Goal: Transaction & Acquisition: Purchase product/service

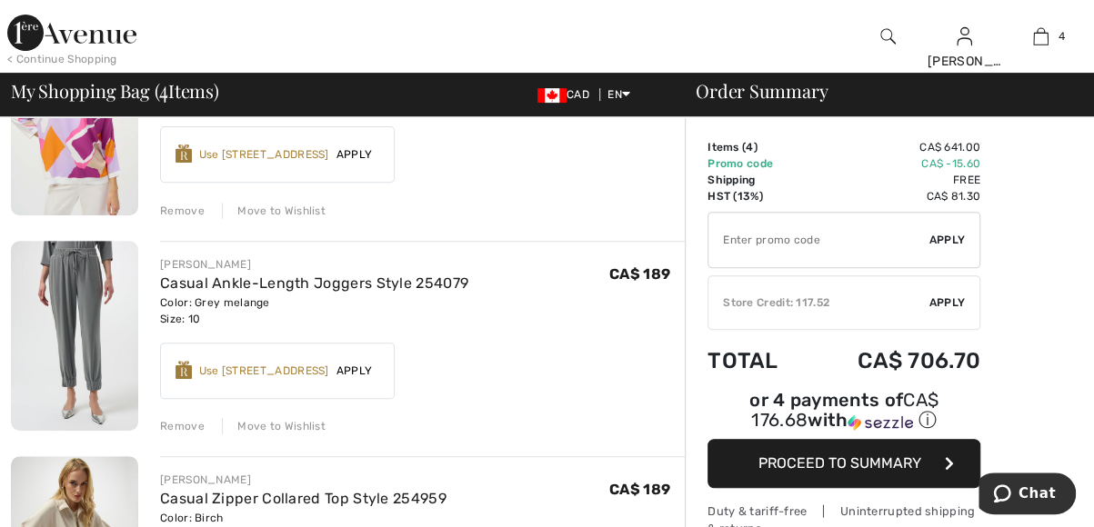
scroll to position [182, 0]
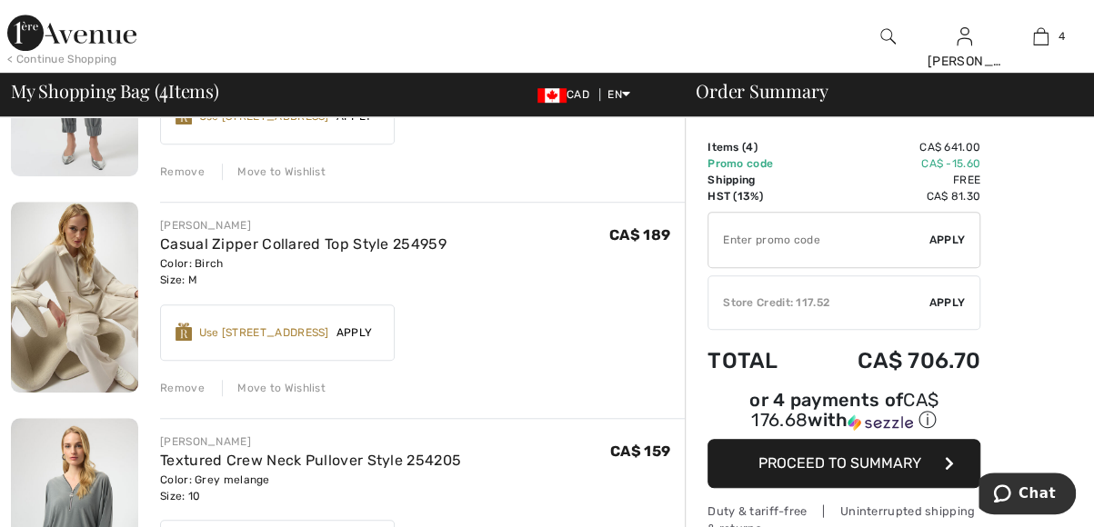
scroll to position [411, 0]
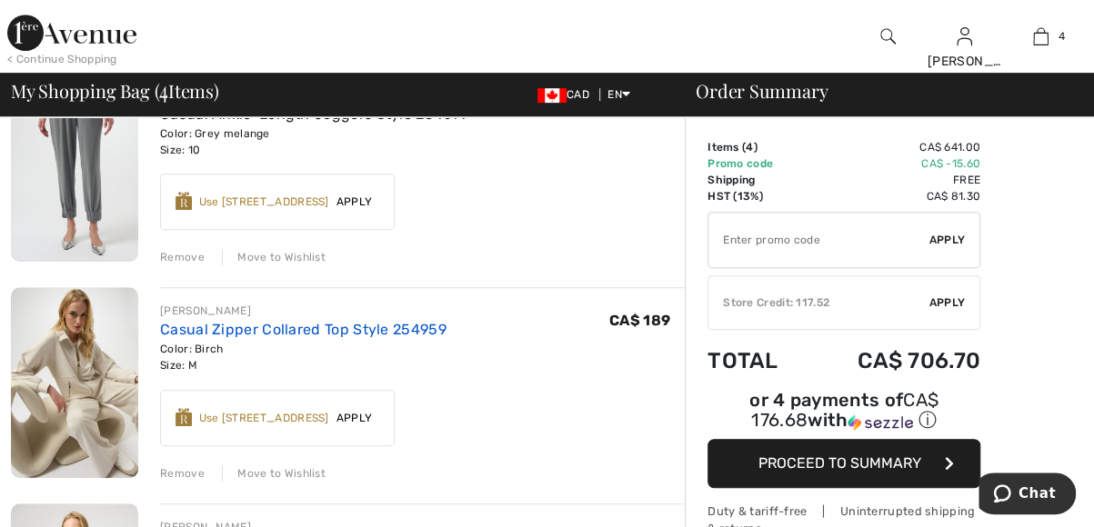
click at [241, 327] on link "Casual Zipper Collared Top Style 254959" at bounding box center [303, 329] width 286 height 17
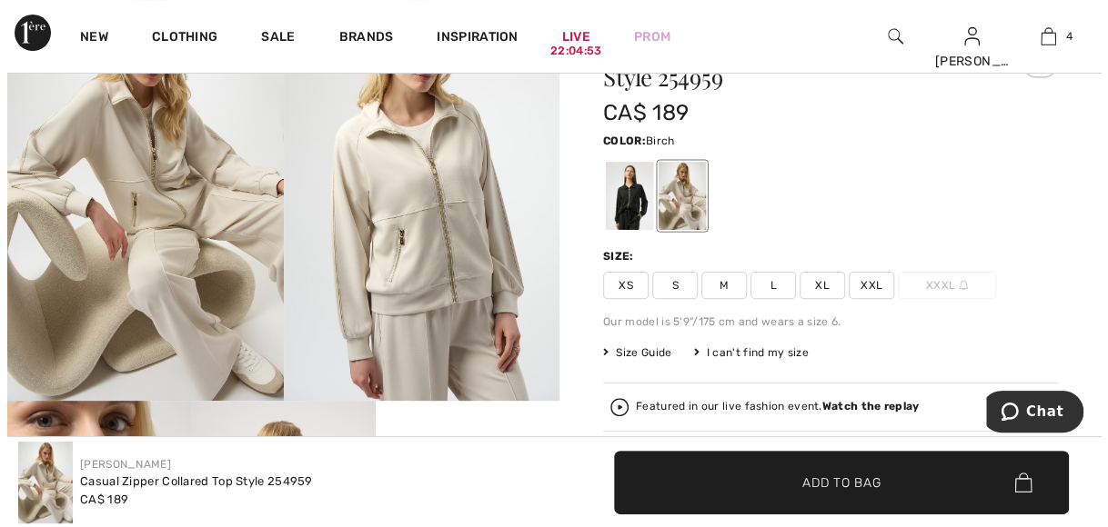
scroll to position [194, 0]
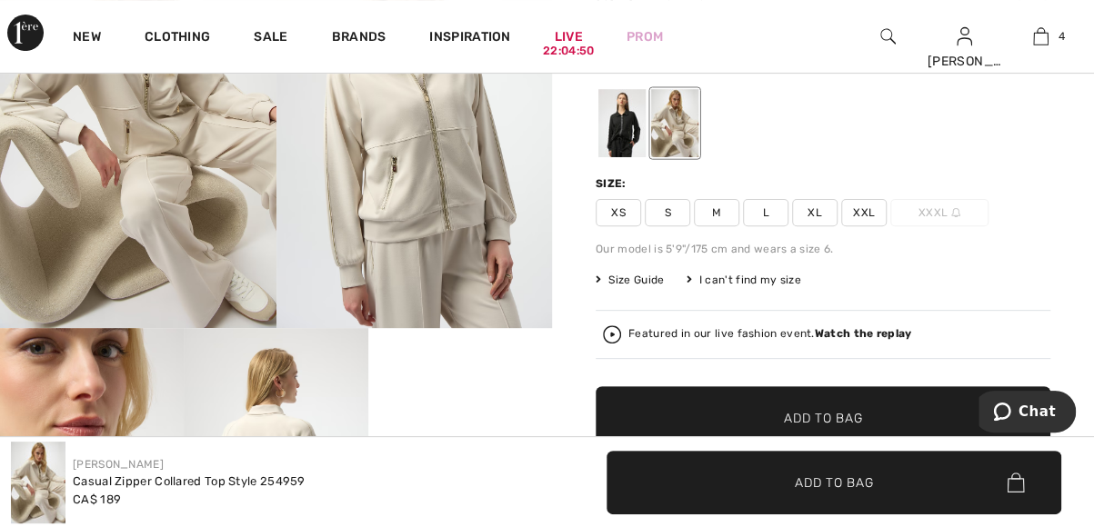
click at [464, 179] on img at bounding box center [414, 122] width 276 height 414
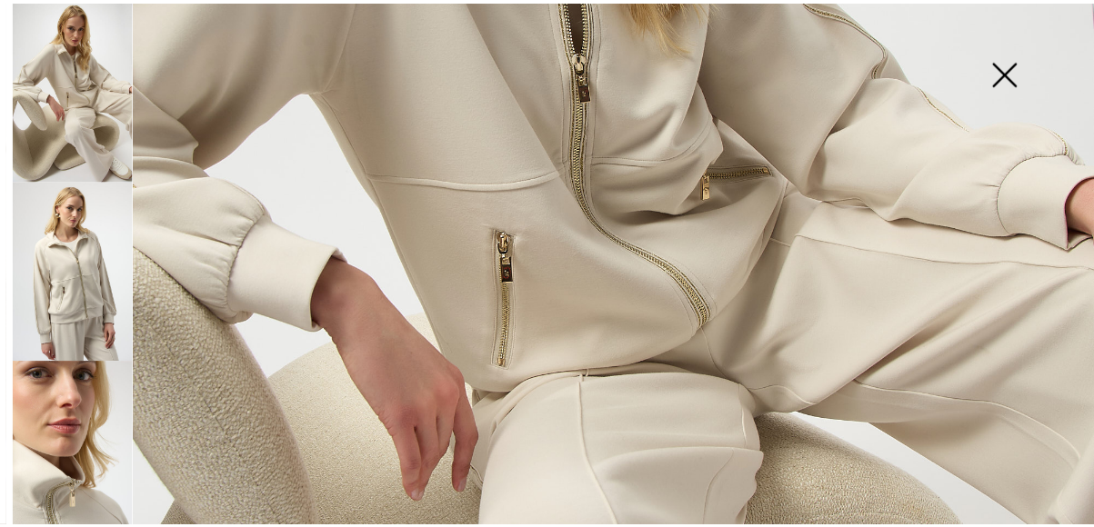
scroll to position [642, 0]
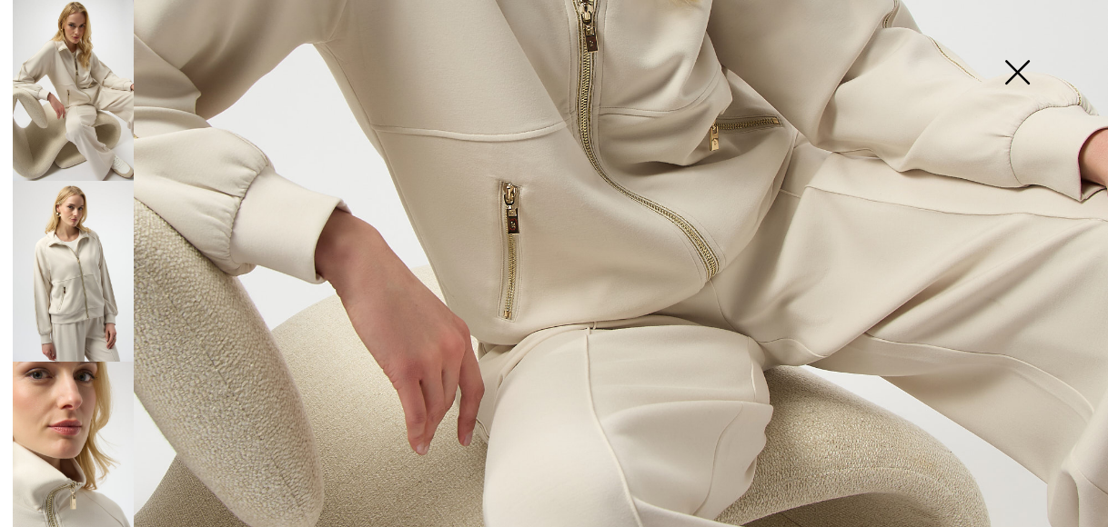
click at [1013, 84] on img at bounding box center [1016, 74] width 91 height 94
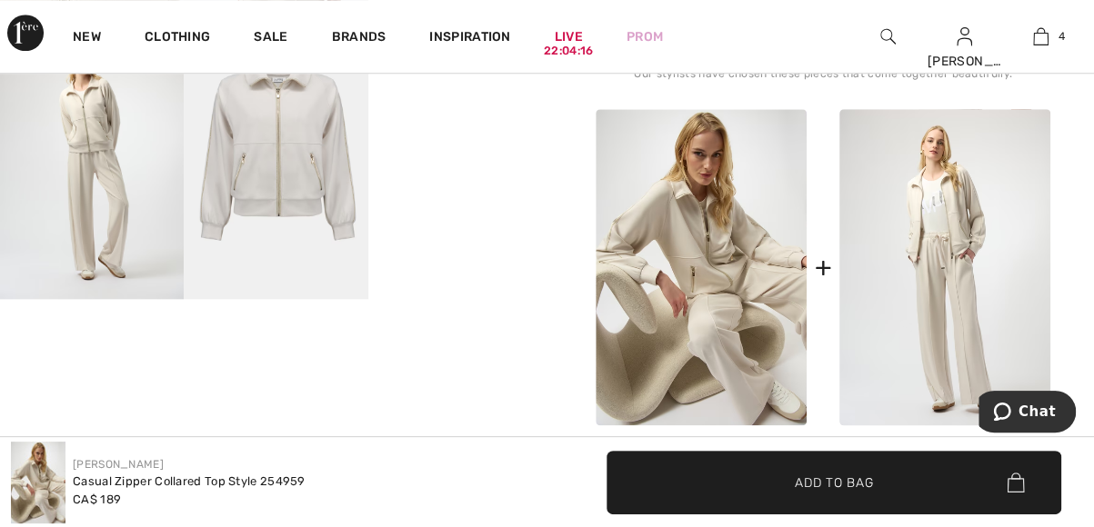
scroll to position [727, 0]
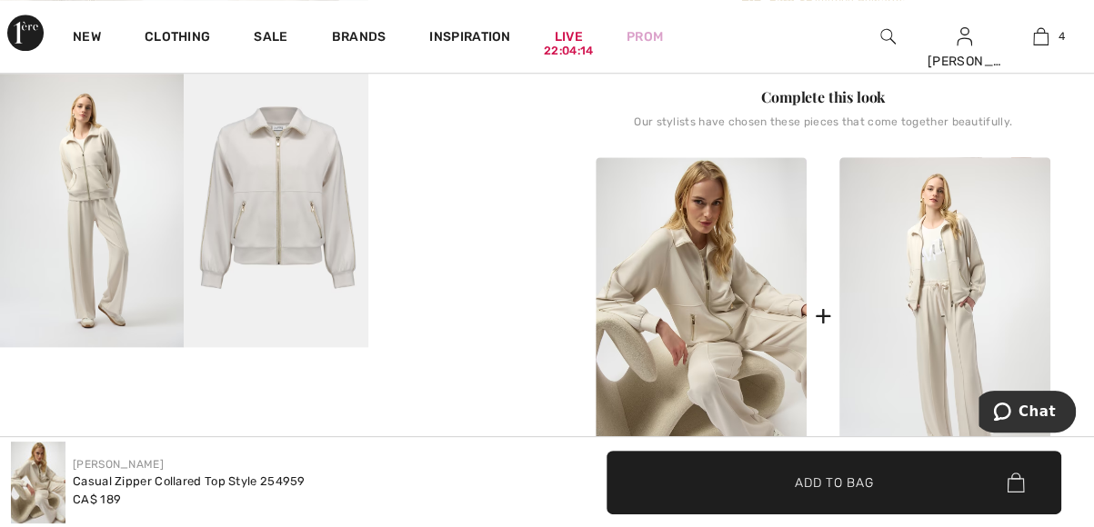
click at [84, 260] on img at bounding box center [92, 210] width 184 height 276
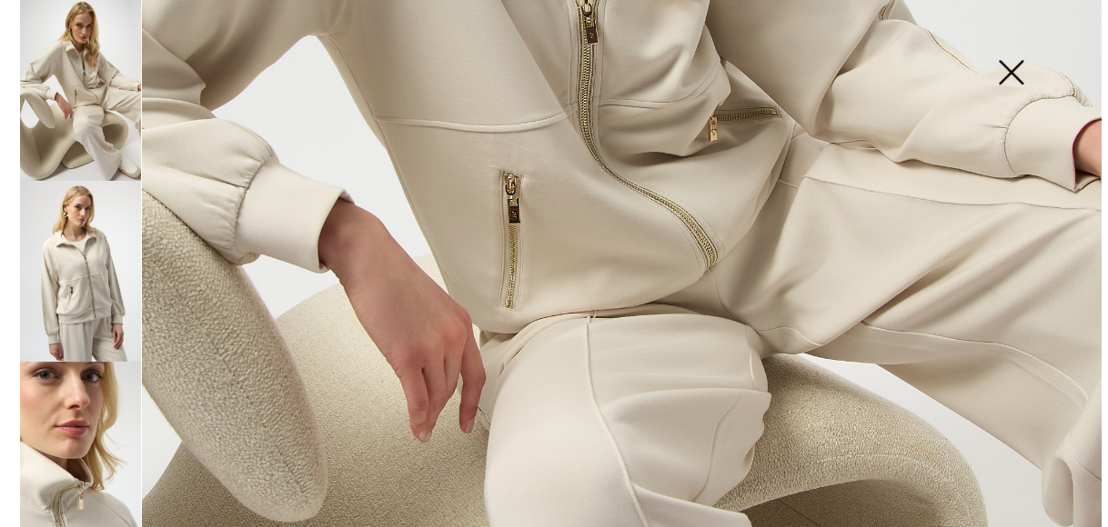
scroll to position [744, 0]
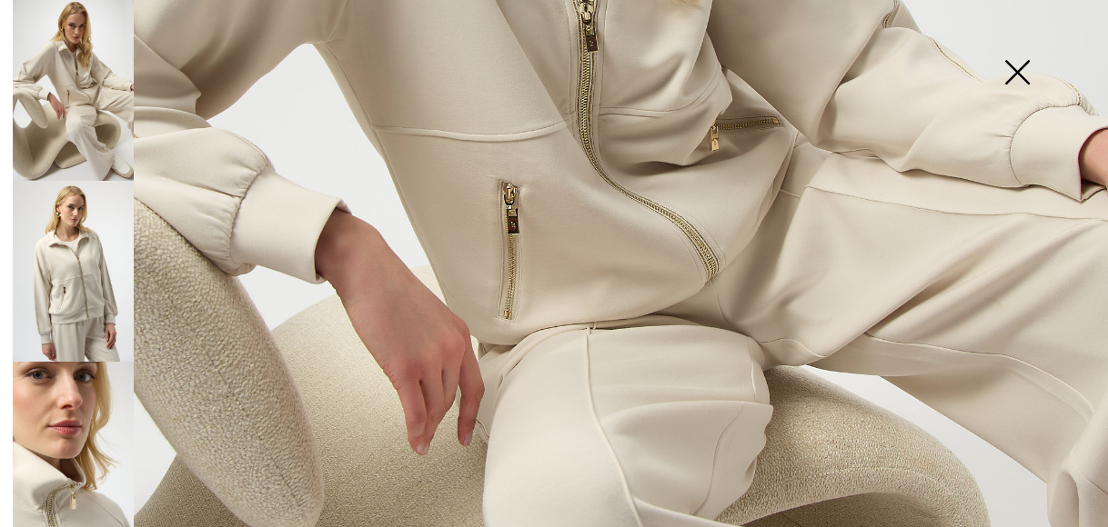
click at [1026, 72] on img at bounding box center [1016, 74] width 91 height 94
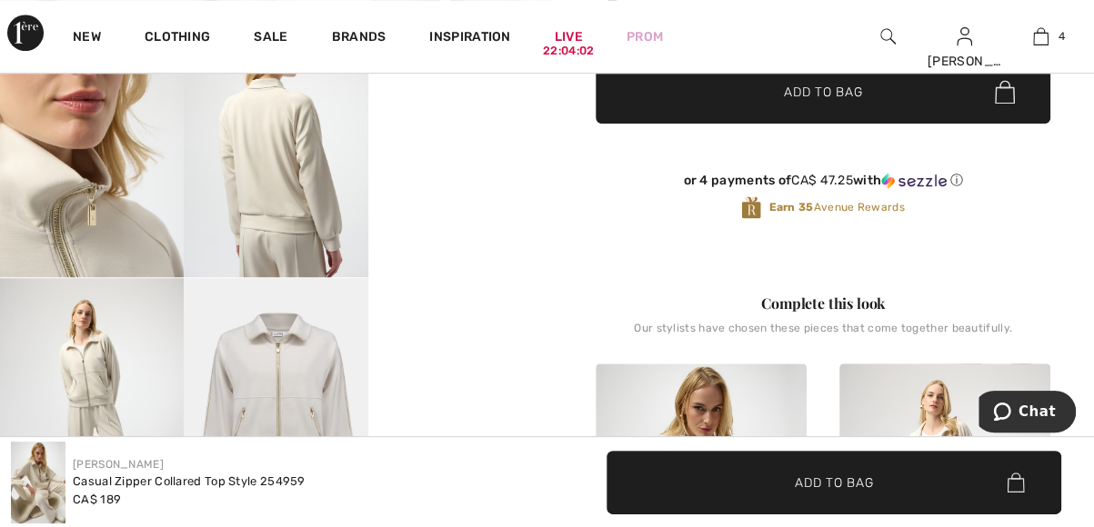
scroll to position [399, 0]
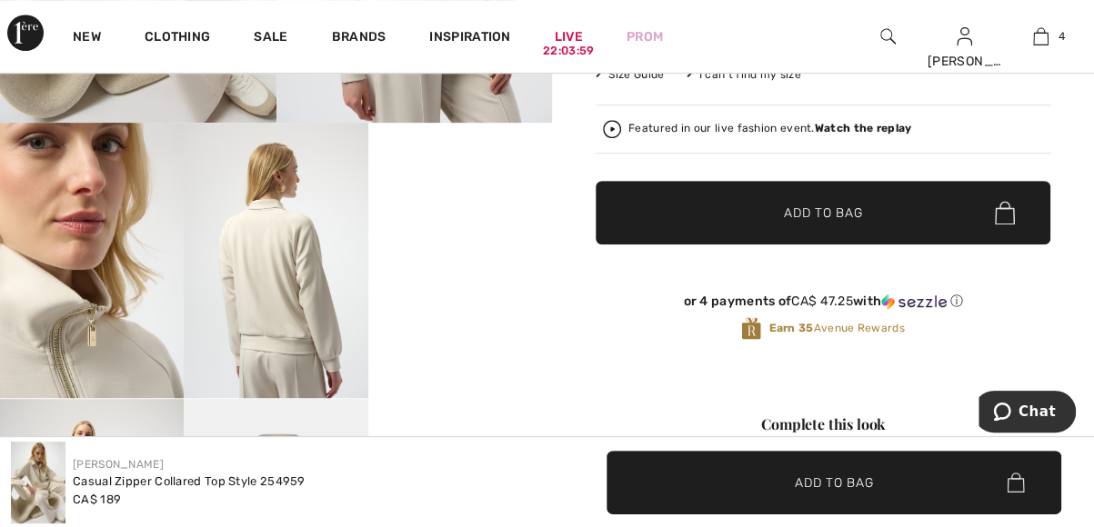
click at [477, 215] on video "Your browser does not support the video tag." at bounding box center [460, 169] width 184 height 92
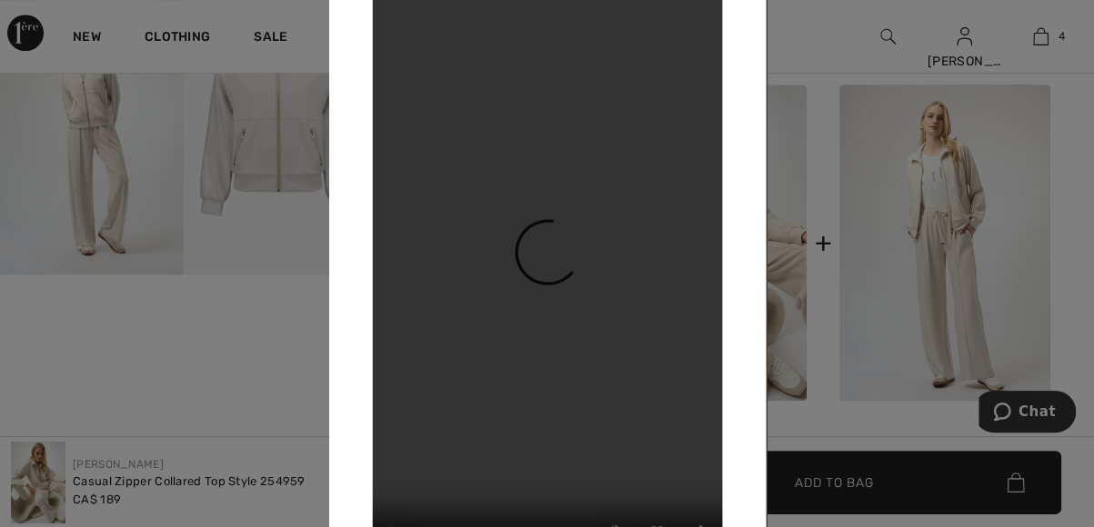
scroll to position [860, 0]
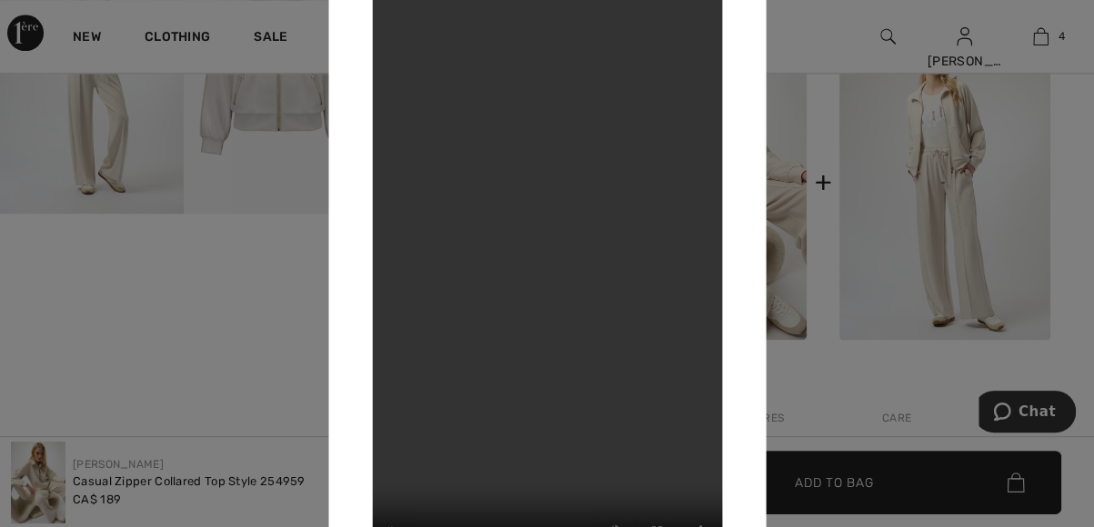
click at [866, 175] on div at bounding box center [547, 263] width 1094 height 527
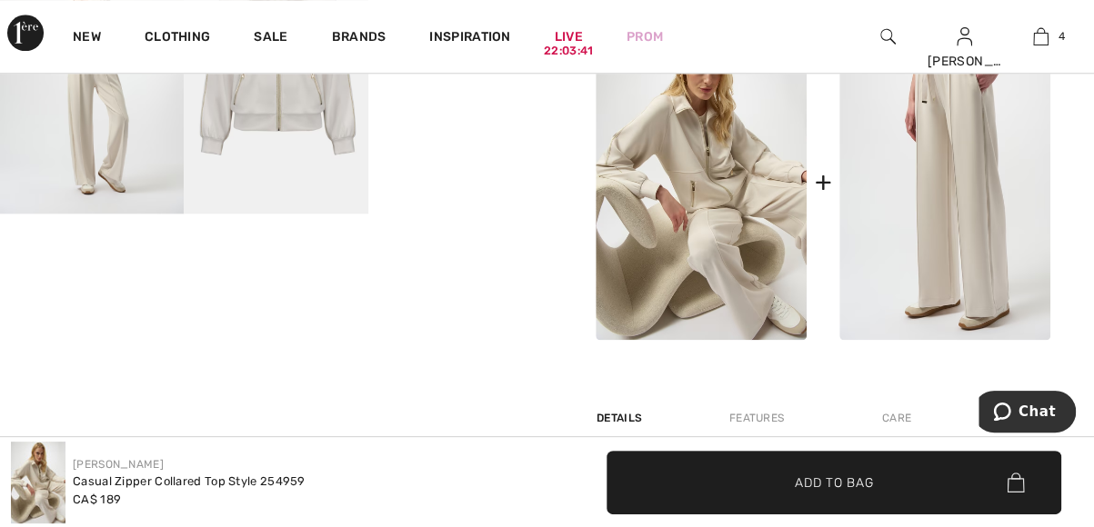
click at [926, 213] on img at bounding box center [944, 182] width 211 height 316
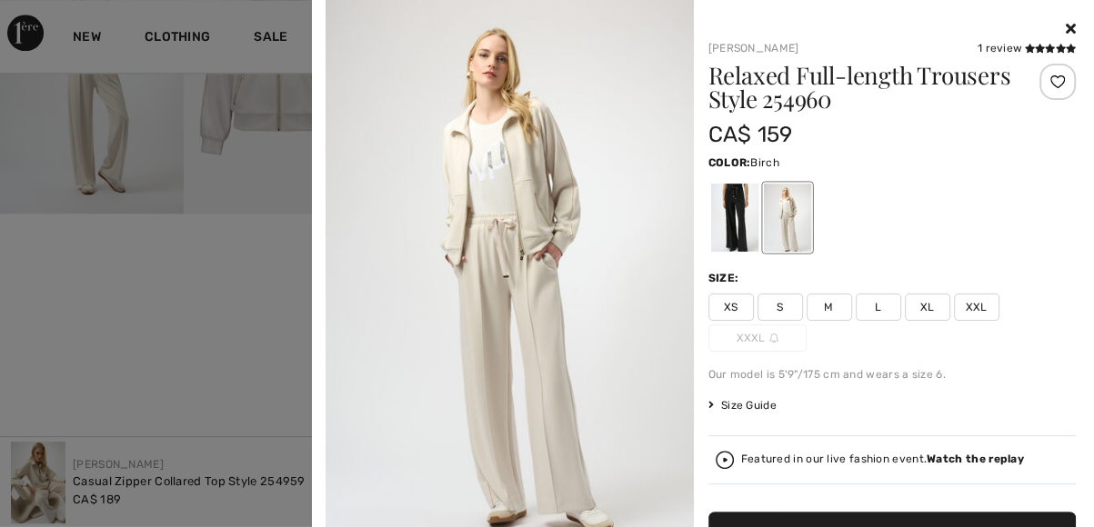
click at [823, 311] on span "M" at bounding box center [829, 307] width 45 height 27
click at [723, 217] on div at bounding box center [733, 218] width 47 height 68
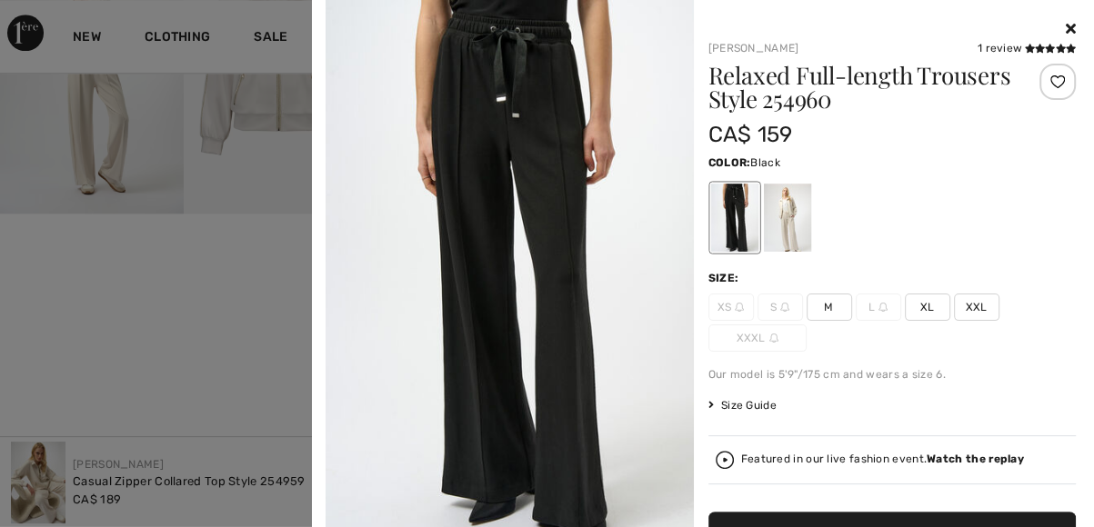
click at [784, 241] on div at bounding box center [786, 218] width 47 height 68
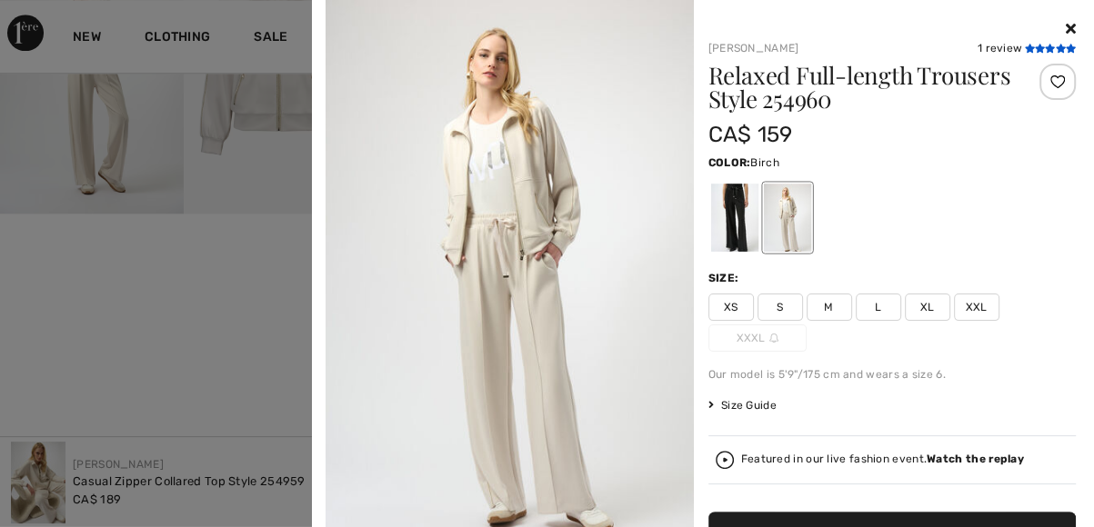
click at [1024, 48] on icon at bounding box center [1029, 48] width 10 height 9
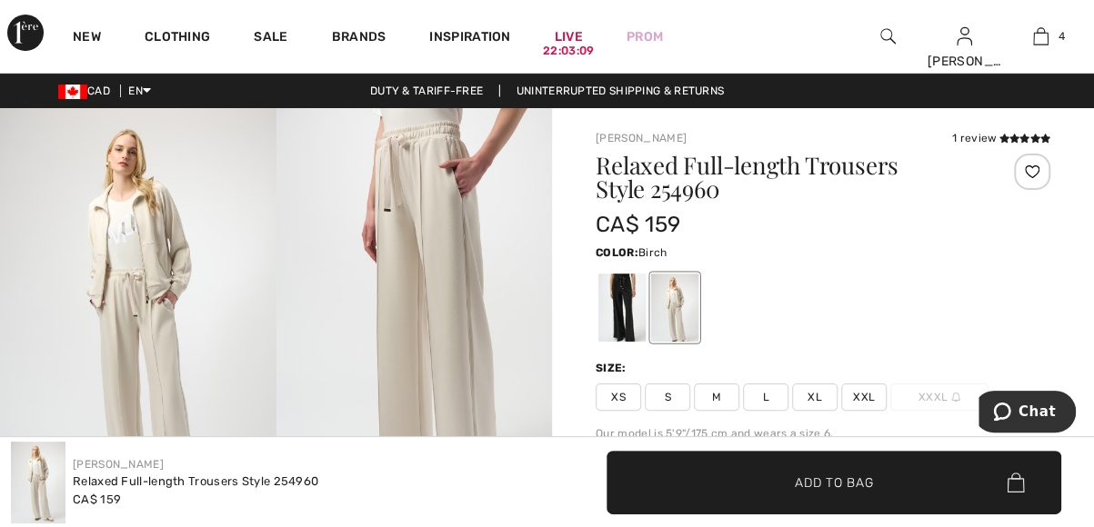
click at [451, 286] on img at bounding box center [414, 315] width 276 height 414
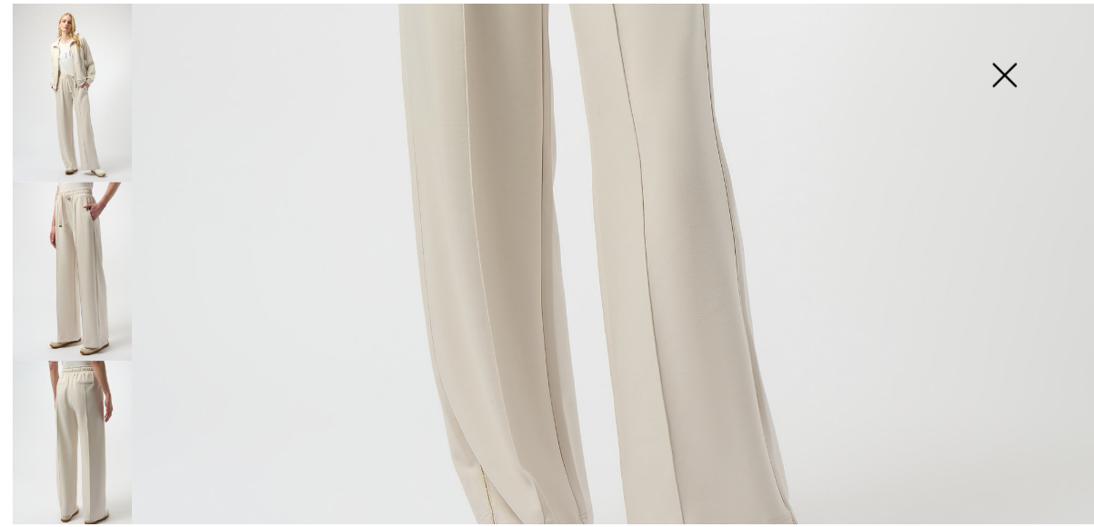
scroll to position [1091, 0]
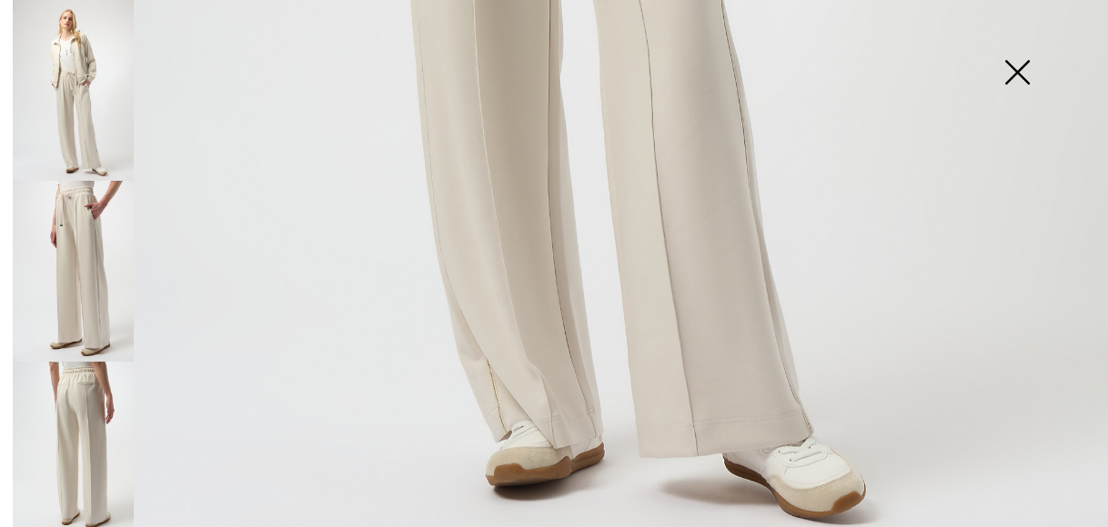
click at [1027, 72] on img at bounding box center [1016, 74] width 91 height 94
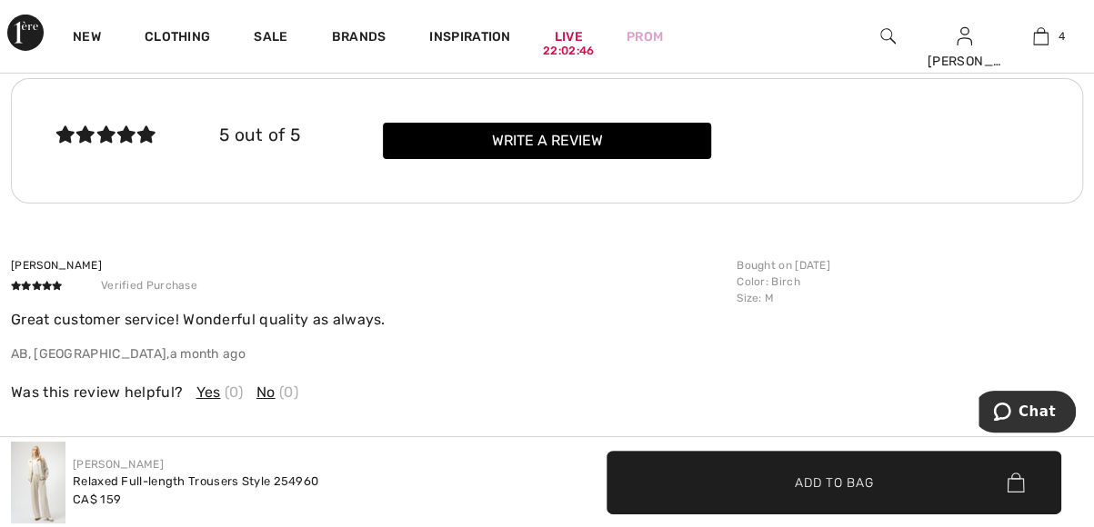
scroll to position [2897, 0]
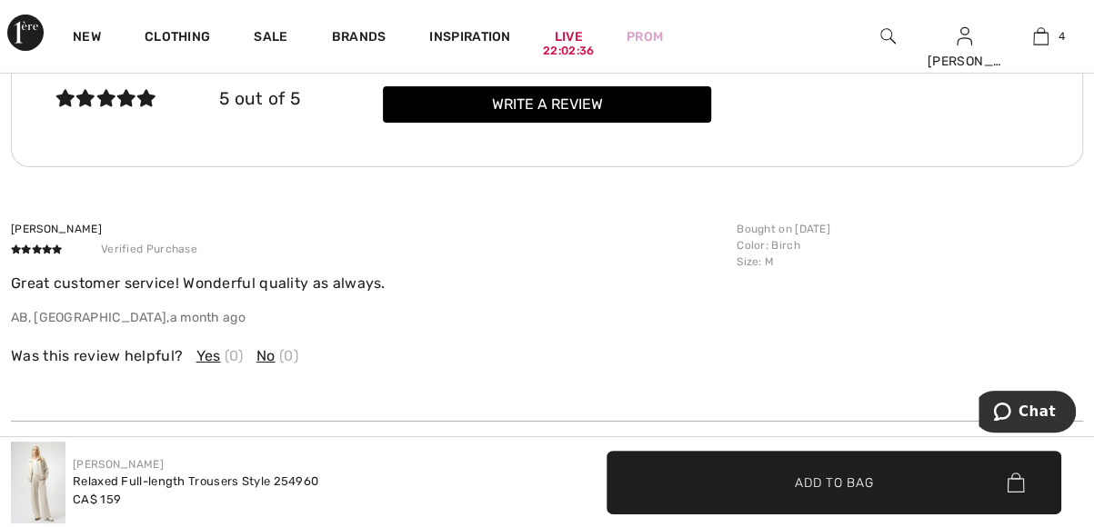
click at [837, 488] on span "Add to Bag" at bounding box center [834, 482] width 78 height 19
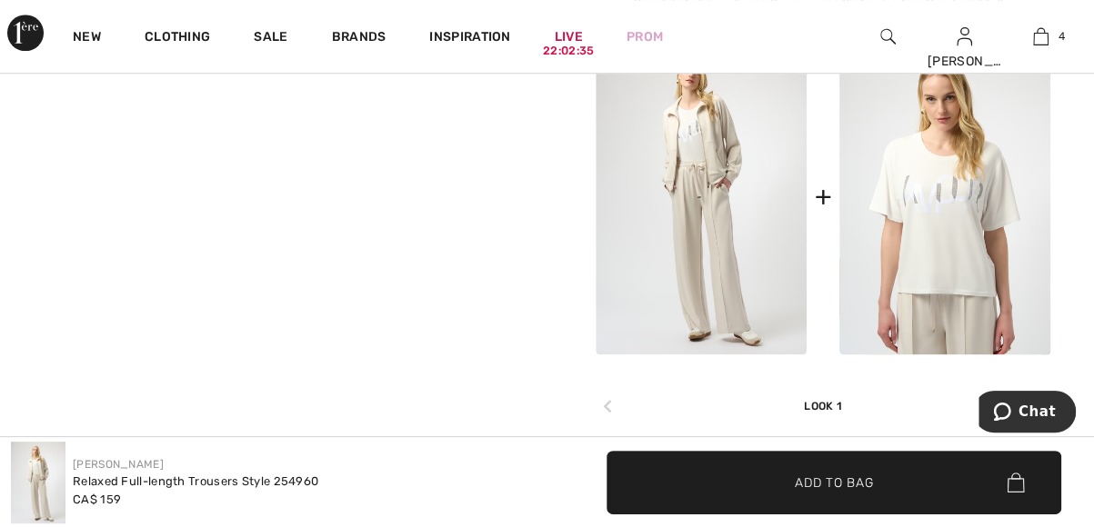
scroll to position [215, 0]
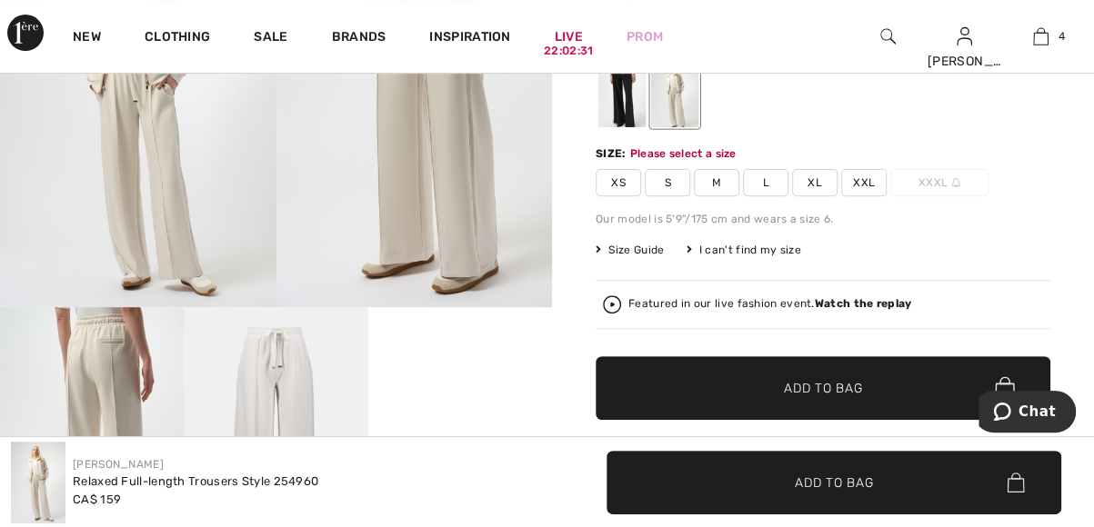
click at [723, 175] on span "M" at bounding box center [716, 182] width 45 height 27
click at [860, 389] on span "Add to Bag" at bounding box center [823, 388] width 78 height 19
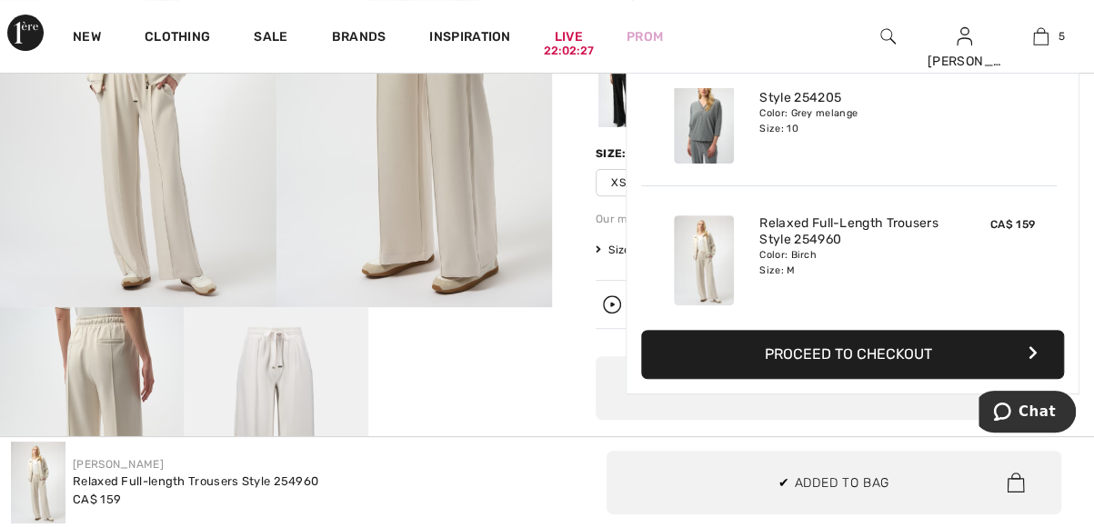
scroll to position [480, 0]
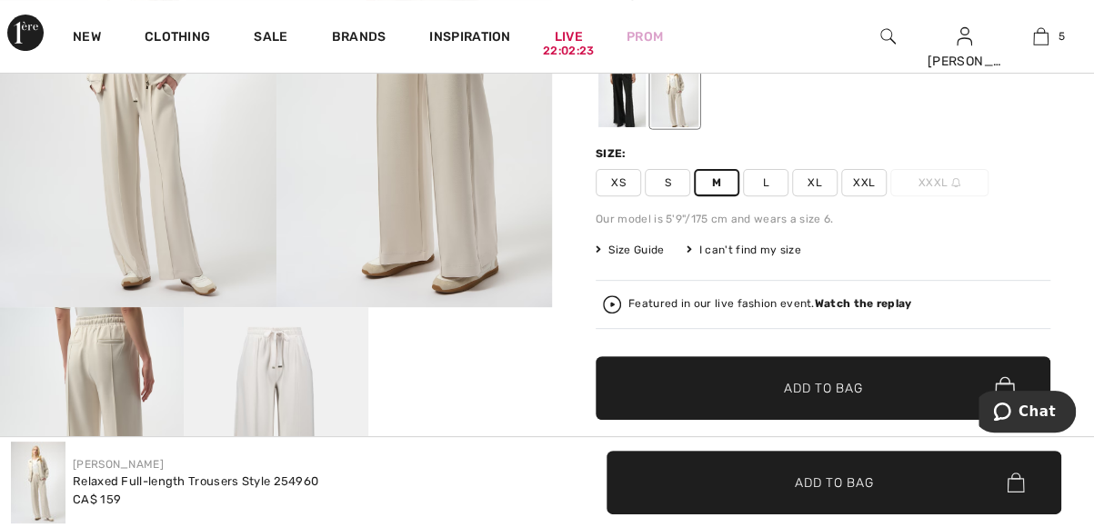
click at [95, 390] on img at bounding box center [92, 445] width 184 height 276
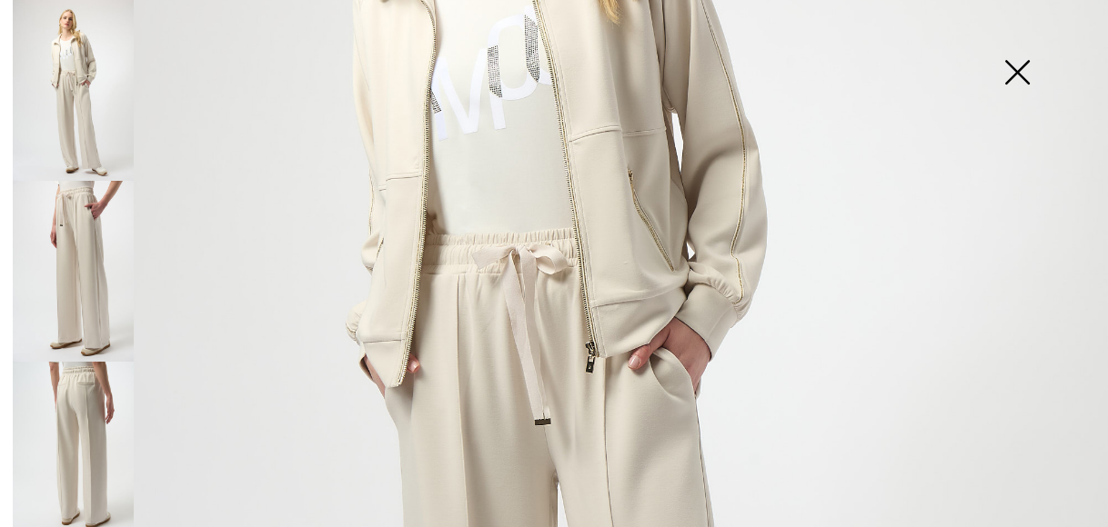
scroll to position [375, 0]
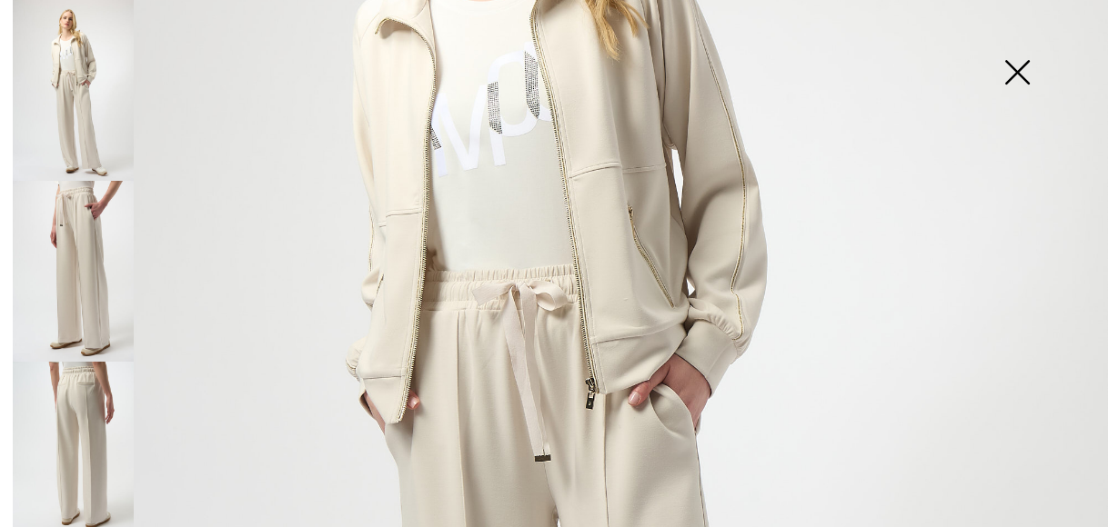
click at [84, 374] on img at bounding box center [73, 452] width 121 height 181
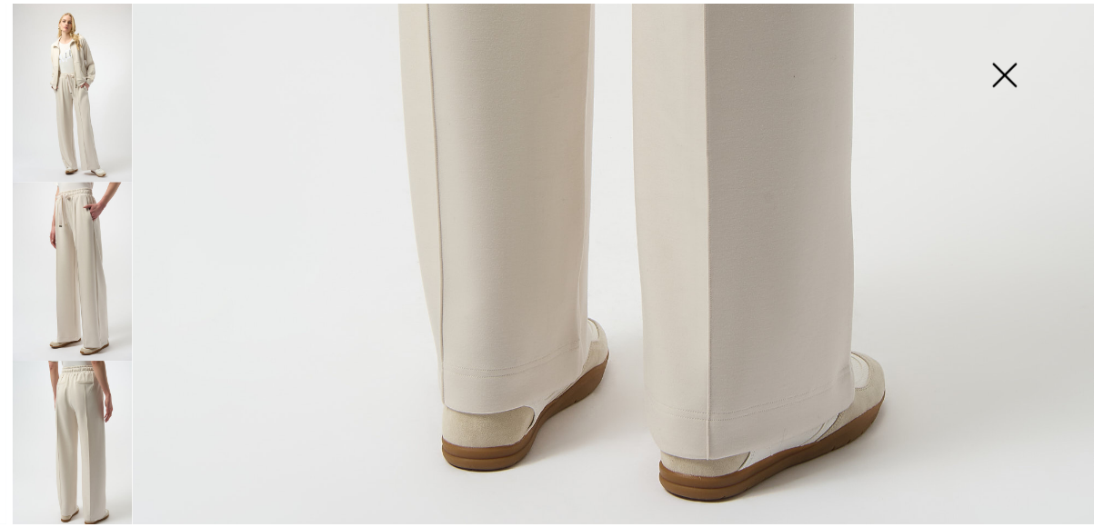
scroll to position [1091, 0]
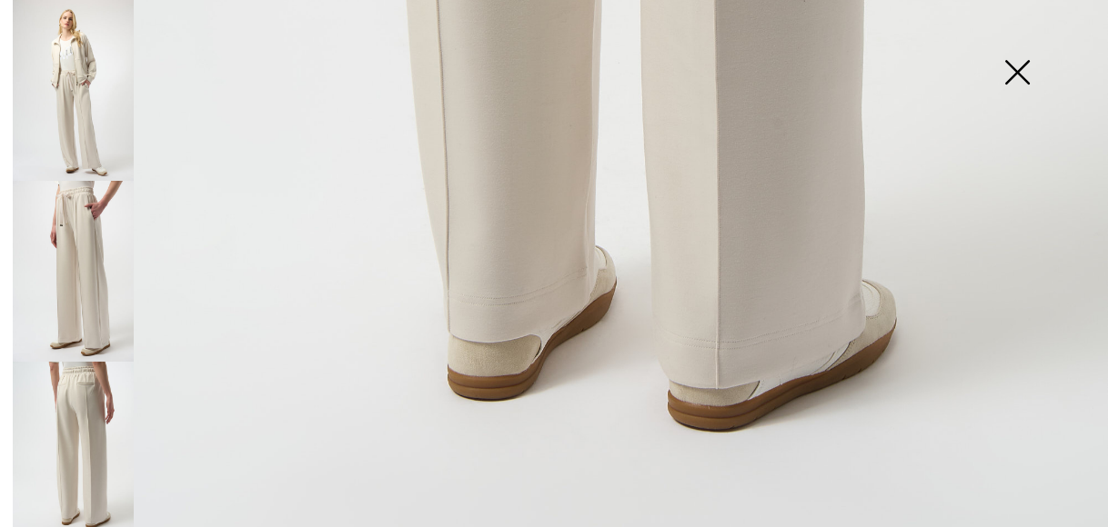
click at [1009, 65] on img at bounding box center [1016, 74] width 91 height 94
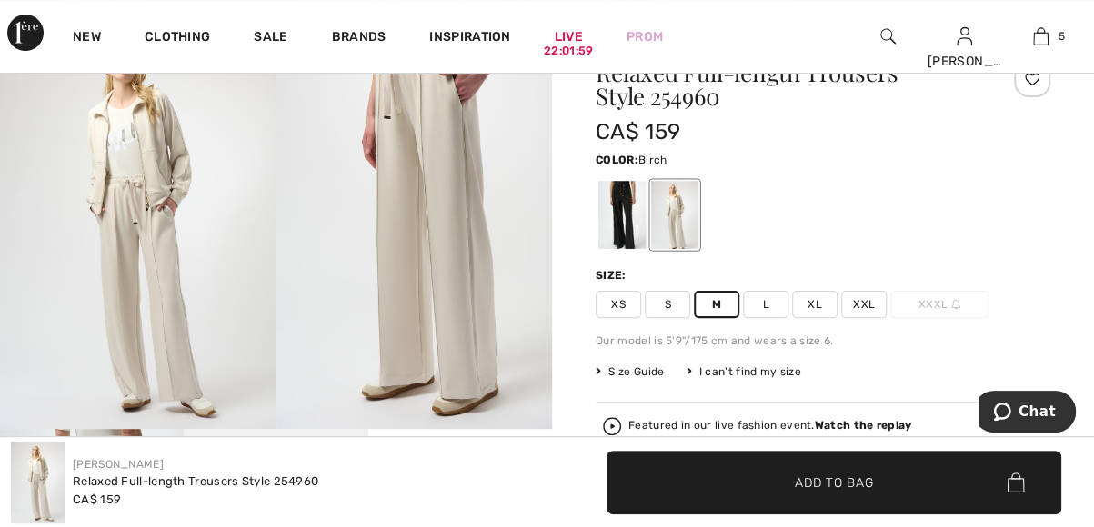
scroll to position [81, 0]
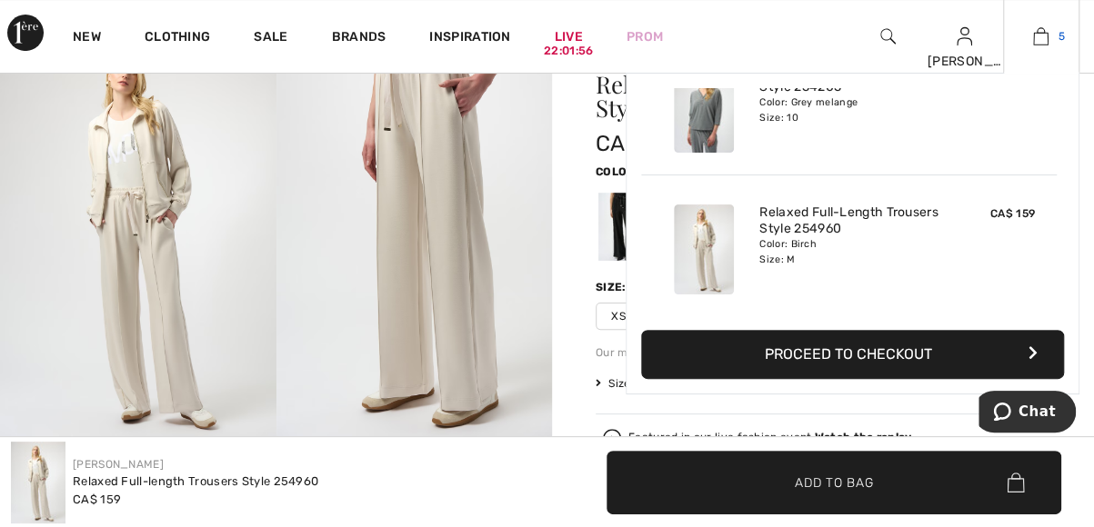
click at [1047, 41] on img at bounding box center [1040, 36] width 15 height 22
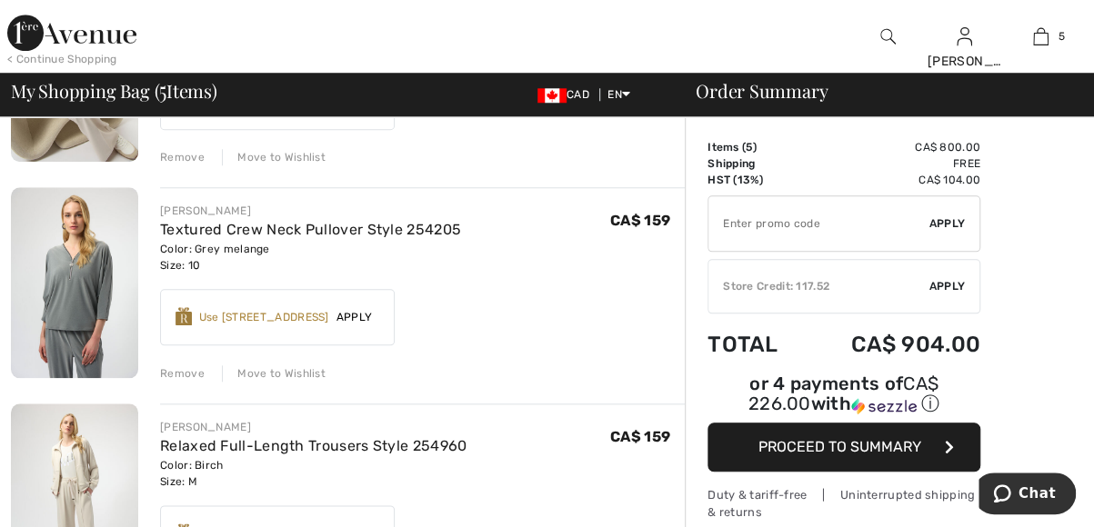
scroll to position [655, 0]
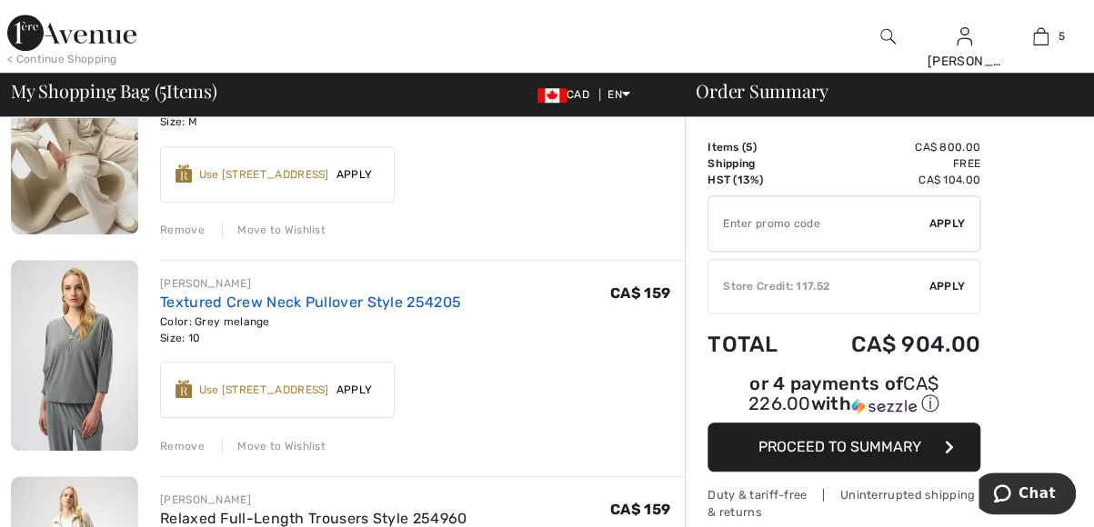
click at [335, 306] on link "Textured Crew Neck Pullover Style 254205" at bounding box center [310, 302] width 301 height 17
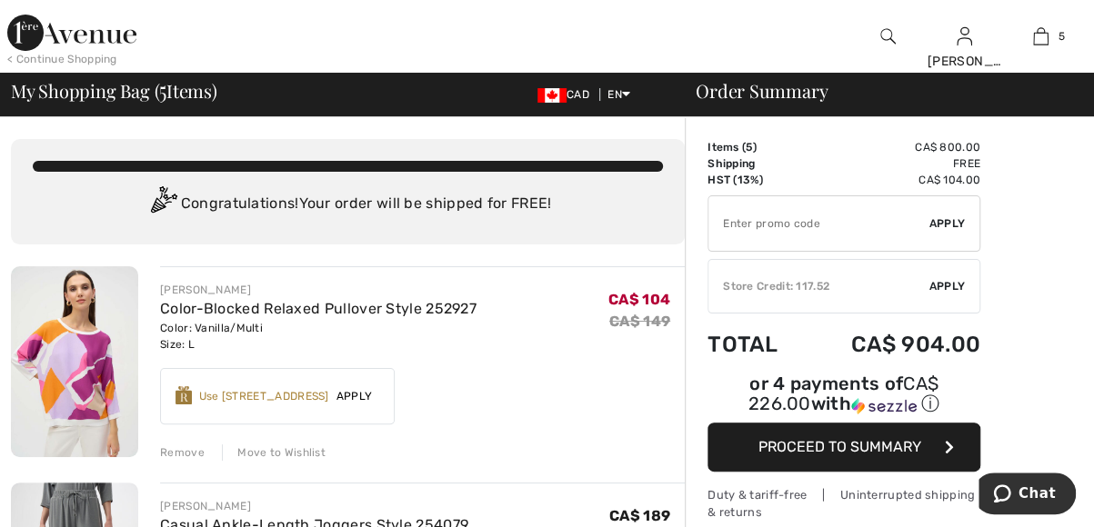
click at [882, 438] on span "Proceed to Summary" at bounding box center [839, 446] width 163 height 17
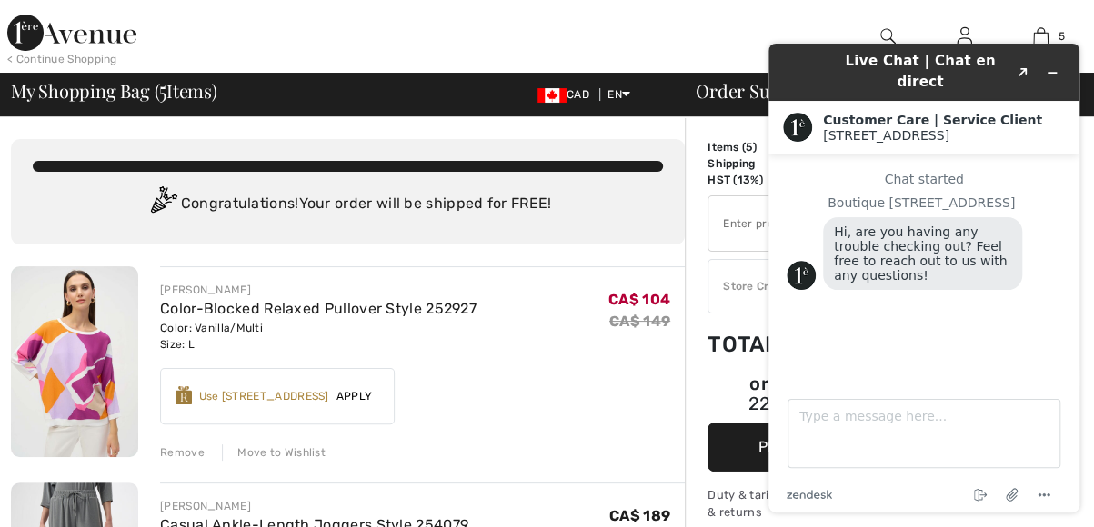
click at [1049, 68] on icon "Minimize widget" at bounding box center [1052, 72] width 13 height 13
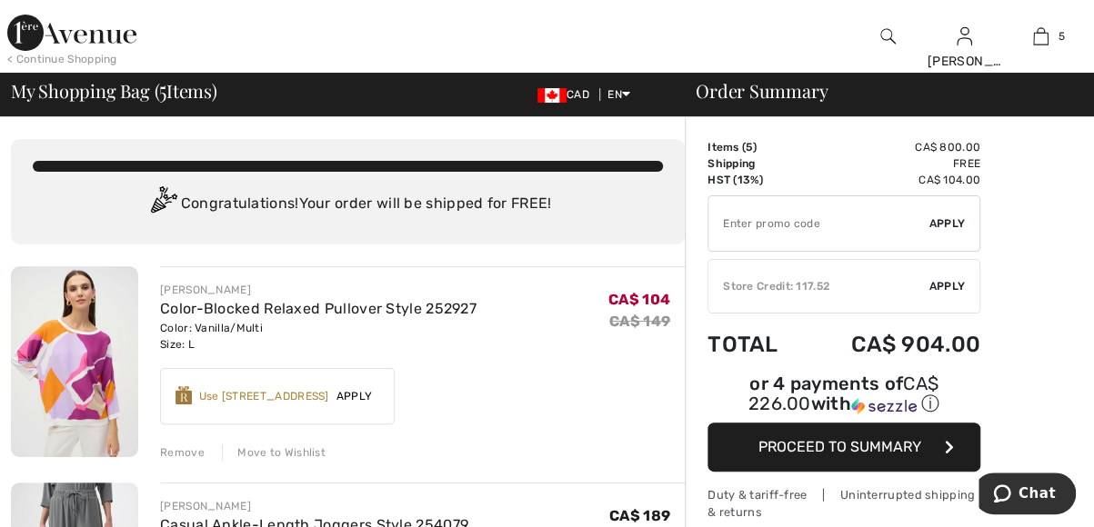
click at [627, 35] on div at bounding box center [417, 36] width 547 height 73
click at [869, 227] on input "TEXT" at bounding box center [818, 223] width 221 height 55
